Goal: Task Accomplishment & Management: Manage account settings

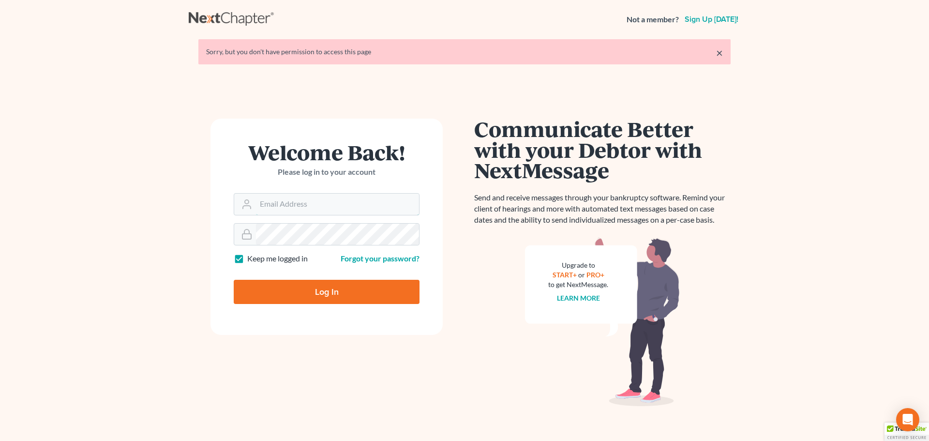
type input "mwilliams@arthurlwalker.com"
click at [333, 294] on input "Log In" at bounding box center [327, 292] width 186 height 24
type input "Thinking..."
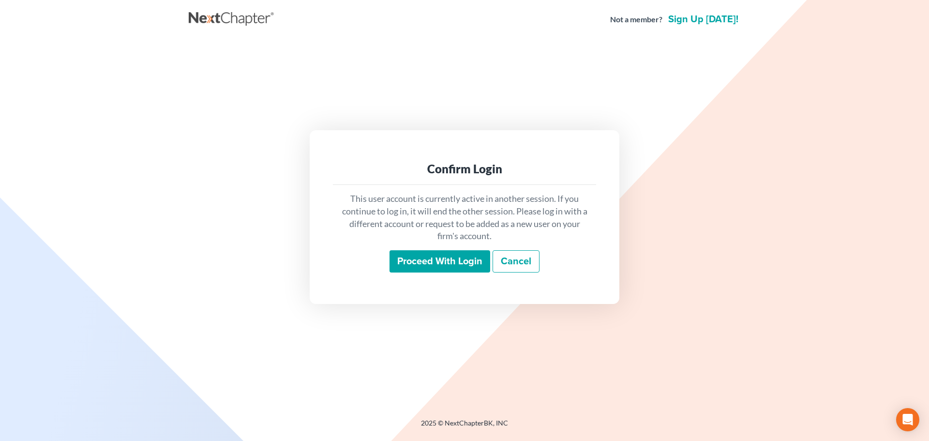
click at [434, 260] on input "Proceed with login" at bounding box center [439, 261] width 101 height 22
